Goal: Task Accomplishment & Management: Use online tool/utility

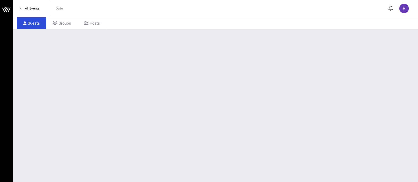
click at [31, 12] on link "All Events" at bounding box center [30, 8] width 26 height 8
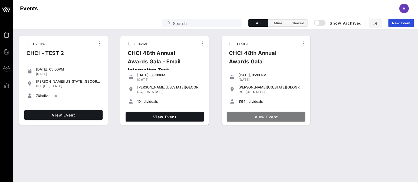
click at [273, 121] on link "View Event" at bounding box center [266, 117] width 78 height 10
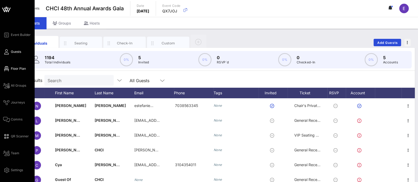
click at [16, 70] on span "Floor Plan" at bounding box center [18, 68] width 15 height 5
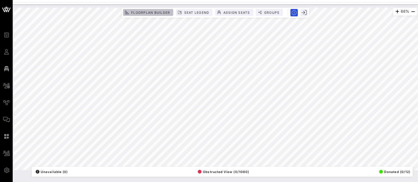
click at [145, 9] on button "Floorplan Builder" at bounding box center [148, 12] width 50 height 7
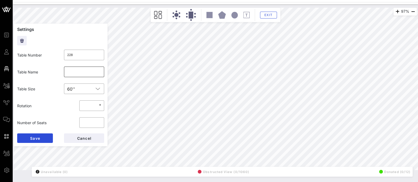
click at [70, 72] on input "text" at bounding box center [84, 72] width 34 height 8
type input "Apple"
click at [41, 137] on button "Save" at bounding box center [35, 139] width 36 height 10
click at [73, 71] on input "text" at bounding box center [84, 72] width 34 height 8
type input "Avangrid"
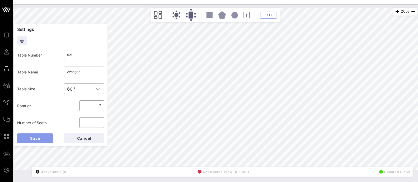
click at [42, 137] on button "Save" at bounding box center [35, 139] width 36 height 10
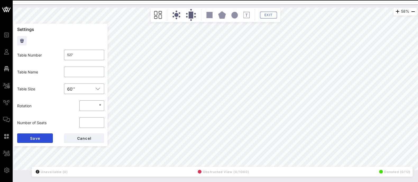
type input "528"
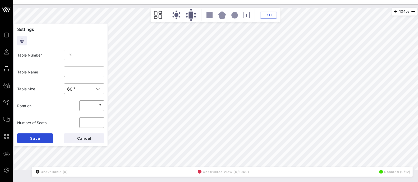
click at [79, 71] on input "text" at bounding box center [84, 72] width 34 height 8
type input "Everytown for Gun Safety"
click at [33, 137] on span "Save" at bounding box center [35, 138] width 10 height 4
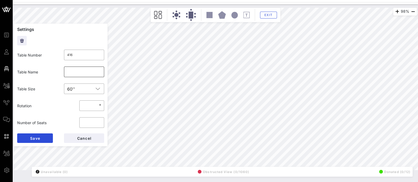
click at [81, 71] on input "text" at bounding box center [84, 72] width 34 height 8
type input "s"
click at [72, 72] on input "Southern Pverty Law Center" at bounding box center [84, 72] width 34 height 8
click at [98, 73] on div "​ Southern Poverty Law Center" at bounding box center [84, 72] width 40 height 11
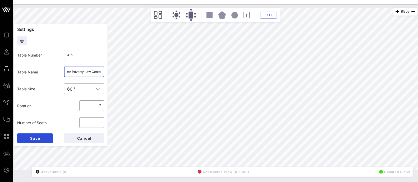
click at [76, 74] on input "Southern Poverty Law Center" at bounding box center [84, 72] width 34 height 8
type input "Southern Poverty Law Center"
click at [41, 137] on button "Save" at bounding box center [35, 139] width 36 height 10
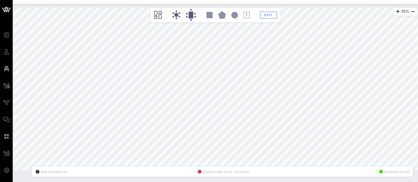
click at [94, 179] on div "55% Floorplan Builder Seat Legend Assign Seats Groups Exit All Reserved Shared …" at bounding box center [215, 93] width 405 height 178
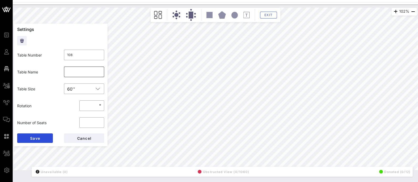
click at [85, 75] on input "text" at bounding box center [84, 72] width 34 height 8
type input "UFCW"
click at [43, 139] on button "Save" at bounding box center [35, 139] width 36 height 10
click at [84, 72] on input "text" at bounding box center [84, 72] width 34 height 8
click at [76, 73] on input "Accessibily Guest" at bounding box center [84, 72] width 34 height 8
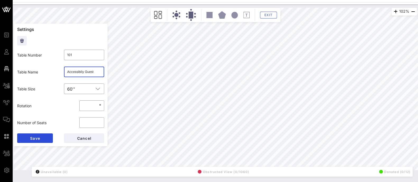
type input "Accessibily Guest"
drag, startPoint x: 76, startPoint y: 73, endPoint x: 41, endPoint y: 96, distance: 41.3
click at [41, 96] on div "Table Size ​ 60''" at bounding box center [60, 88] width 93 height 17
click at [41, 139] on button "Save" at bounding box center [35, 139] width 36 height 10
click at [77, 75] on input "text" at bounding box center [84, 72] width 34 height 8
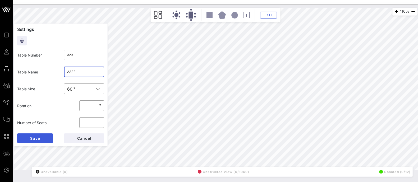
type input "AARP"
click at [42, 138] on button "Save" at bounding box center [35, 139] width 36 height 10
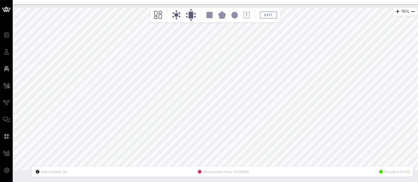
click at [90, 97] on div "76% Floorplan Builder Seat Legend Assign Seats Groups Exit All Reserved Shared …" at bounding box center [215, 89] width 403 height 163
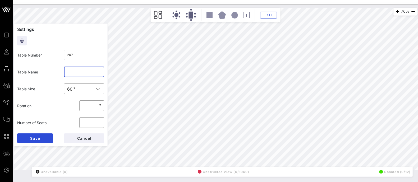
click at [69, 71] on input "text" at bounding box center [84, 72] width 34 height 8
click at [69, 71] on input "Amazon" at bounding box center [84, 72] width 34 height 8
type input "Amazon"
click at [42, 140] on button "Save" at bounding box center [35, 139] width 36 height 10
click at [78, 73] on input "text" at bounding box center [84, 72] width 34 height 8
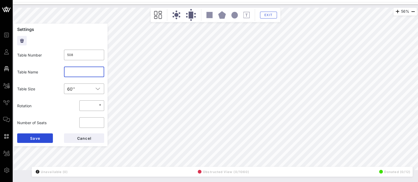
type input "517"
click at [72, 79] on div "​" at bounding box center [84, 71] width 47 height 17
click at [79, 71] on input "text" at bounding box center [84, 72] width 34 height 8
type input "DoorDash"
click at [34, 138] on span "Save" at bounding box center [35, 138] width 10 height 4
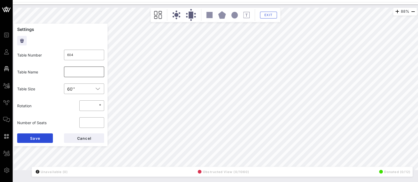
click at [88, 68] on input "text" at bounding box center [84, 72] width 34 height 8
type input "AFSME"
click at [35, 140] on span "Save" at bounding box center [35, 138] width 10 height 4
click at [70, 70] on input "AFSME" at bounding box center [84, 72] width 34 height 8
type input "AFSCME"
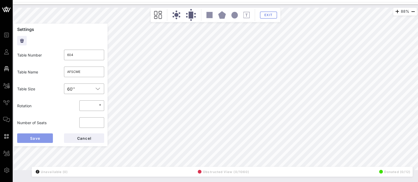
click at [40, 139] on span "Save" at bounding box center [35, 138] width 10 height 4
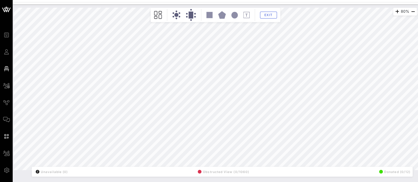
click at [308, 180] on div "80% Floorplan Builder Seat Legend Assign Seats Groups Exit All Reserved Shared …" at bounding box center [215, 93] width 405 height 178
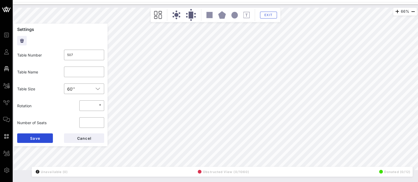
type input "505"
type input "[PERSON_NAME] & [PERSON_NAME]"
type input "504"
type input "UPS"
type input "516"
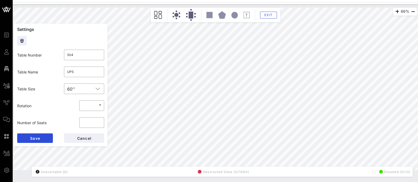
type input "FedEx"
type input "515"
type input "PG&E 2"
type input "507"
click at [76, 72] on input "text" at bounding box center [84, 72] width 34 height 8
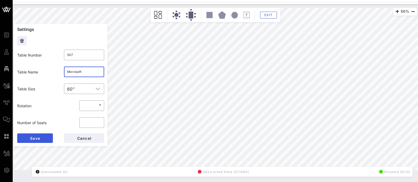
type input "Microsoft"
click at [47, 140] on button "Save" at bounding box center [35, 139] width 36 height 10
click at [74, 72] on input "text" at bounding box center [84, 72] width 34 height 8
type input "[PERSON_NAME] Ventures"
click at [43, 135] on button "Save" at bounding box center [35, 139] width 36 height 10
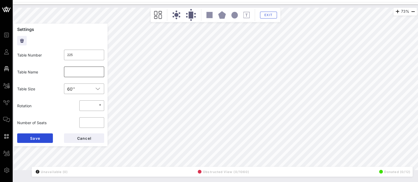
click at [77, 74] on input "text" at bounding box center [84, 72] width 34 height 8
type input "T"
type input "HOLD - TikTok"
click at [41, 136] on button "Save" at bounding box center [35, 139] width 36 height 10
click at [74, 71] on input "[PERSON_NAME] (3), Americas Essential Hospitals (2)/ March of Dimes (2)/ Nation…" at bounding box center [84, 72] width 34 height 8
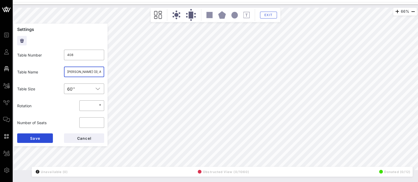
click at [71, 72] on input "[PERSON_NAME] (3), Americas Essential Hospitals (2)/ March of Dimes (2)/ Nation…" at bounding box center [84, 72] width 34 height 8
click at [79, 72] on input "[PERSON_NAME] (3), Americas Essential Hospitals (2)/ March of Dimes (2)/ Nation…" at bounding box center [84, 72] width 34 height 8
click at [86, 73] on input "[PERSON_NAME] (3), Americas Essential Hospitals (2)/ March of Dimes (2)/ Nation…" at bounding box center [84, 72] width 34 height 8
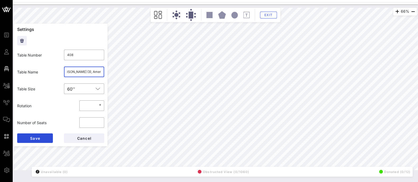
drag, startPoint x: 70, startPoint y: 72, endPoint x: 66, endPoint y: 72, distance: 3.7
click at [67, 72] on input "[PERSON_NAME] (3), Americas Essential Hospitals (2)/ March of Dimes (2)/ Nation…" at bounding box center [84, 72] width 34 height 8
type input "OPEN (3)/[PERSON_NAME] (3)/ March of Dimes (2)/ National Beer Wholesales Associ…"
click at [40, 139] on button "Save" at bounding box center [35, 139] width 36 height 10
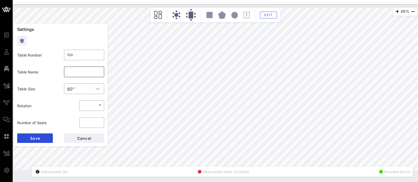
click at [81, 75] on input "text" at bounding box center [84, 72] width 34 height 8
paste input "Americas Essential Hospitals (2)"
type input "Americas Essential Hospitals (5) / Ford Motor Company (5)"
click at [40, 137] on span "Save" at bounding box center [35, 138] width 10 height 4
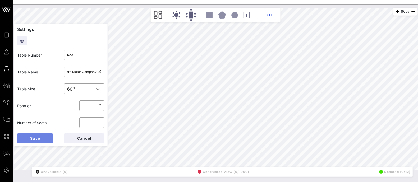
scroll to position [0, 0]
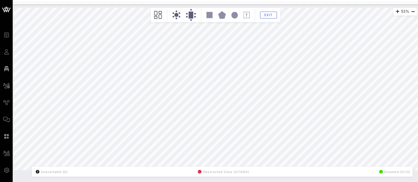
click at [104, 100] on div "53% Floorplan Builder Seat Legend Assign Seats Groups Exit All Reserved Shared …" at bounding box center [215, 89] width 403 height 163
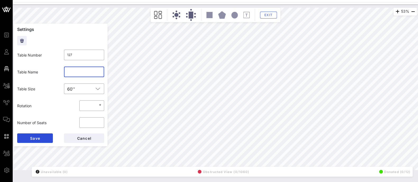
click at [83, 74] on input "text" at bounding box center [84, 72] width 34 height 8
type input "[PERSON_NAME]"
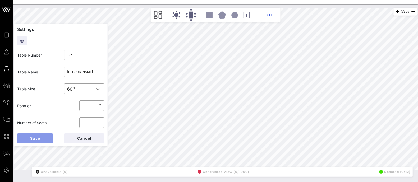
click at [40, 139] on button "Save" at bounding box center [35, 139] width 36 height 10
type input "618"
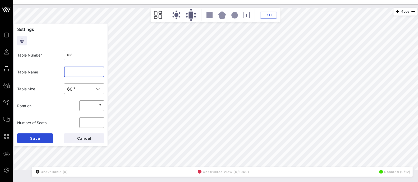
click at [88, 73] on input "text" at bounding box center [84, 72] width 34 height 8
click at [71, 73] on input "Omiyar" at bounding box center [84, 72] width 34 height 8
type input "Omidyar"
click at [39, 137] on span "Save" at bounding box center [35, 138] width 10 height 4
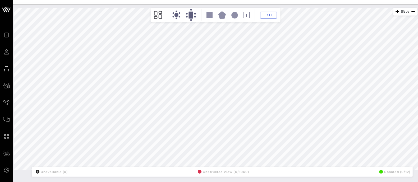
click at [186, 1] on div "Event Builder Guests Floor Plan All Groups Journeys Comms QR Scanner Team Setti…" at bounding box center [209, 91] width 418 height 182
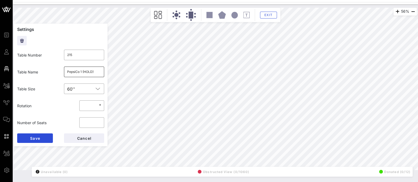
type input "330"
type input "PepsiCo 2 (7)/ OPEN (3)"
type input "215"
type input "PepsiCo 1 (HOLD)"
click at [85, 74] on input "PepsiCo 1 (HOLD)" at bounding box center [84, 72] width 34 height 8
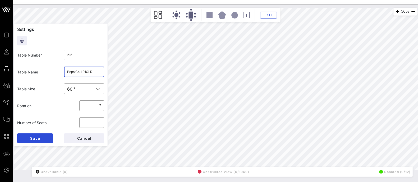
click at [85, 74] on input "PepsiCo 1 (HOLD)" at bounding box center [84, 72] width 34 height 8
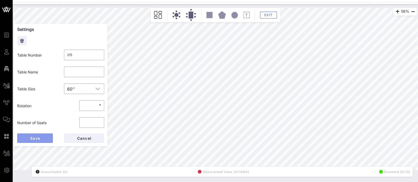
click at [40, 141] on button "Save" at bounding box center [35, 139] width 36 height 10
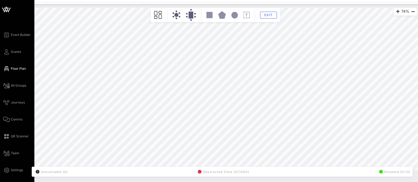
click at [99, 98] on div "74% Floorplan Builder Seat Legend Assign Seats Groups Exit All Reserved Shared …" at bounding box center [215, 89] width 403 height 163
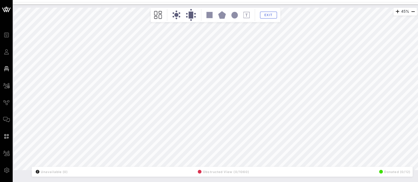
click at [178, 4] on div "45% Floorplan Builder Seat Legend Assign Seats Groups Exit All Reserved Shared …" at bounding box center [216, 88] width 410 height 169
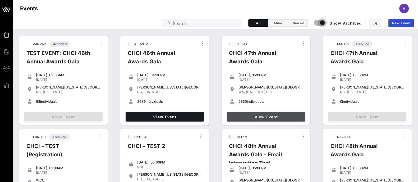
click at [262, 117] on span "View Event" at bounding box center [266, 117] width 74 height 4
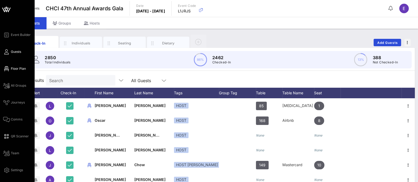
click at [15, 70] on span "Floor Plan" at bounding box center [18, 68] width 15 height 5
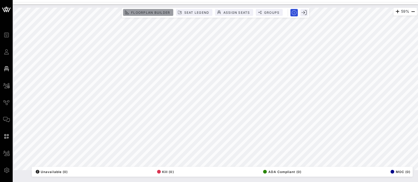
click at [158, 11] on span "Floorplan Builder" at bounding box center [150, 13] width 39 height 4
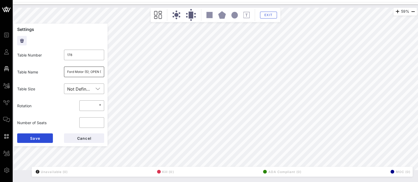
click at [80, 74] on input "Ford Motor (5); OPEN (5)" at bounding box center [84, 72] width 34 height 8
click at [80, 140] on span "Cancel" at bounding box center [84, 138] width 15 height 4
click at [85, 139] on span "Cancel" at bounding box center [84, 138] width 15 height 4
click at [84, 73] on input "Atlantic Shores (5); EDF (5)" at bounding box center [84, 72] width 34 height 8
click at [83, 138] on span "Cancel" at bounding box center [84, 138] width 15 height 4
